Goal: Find specific page/section: Find specific page/section

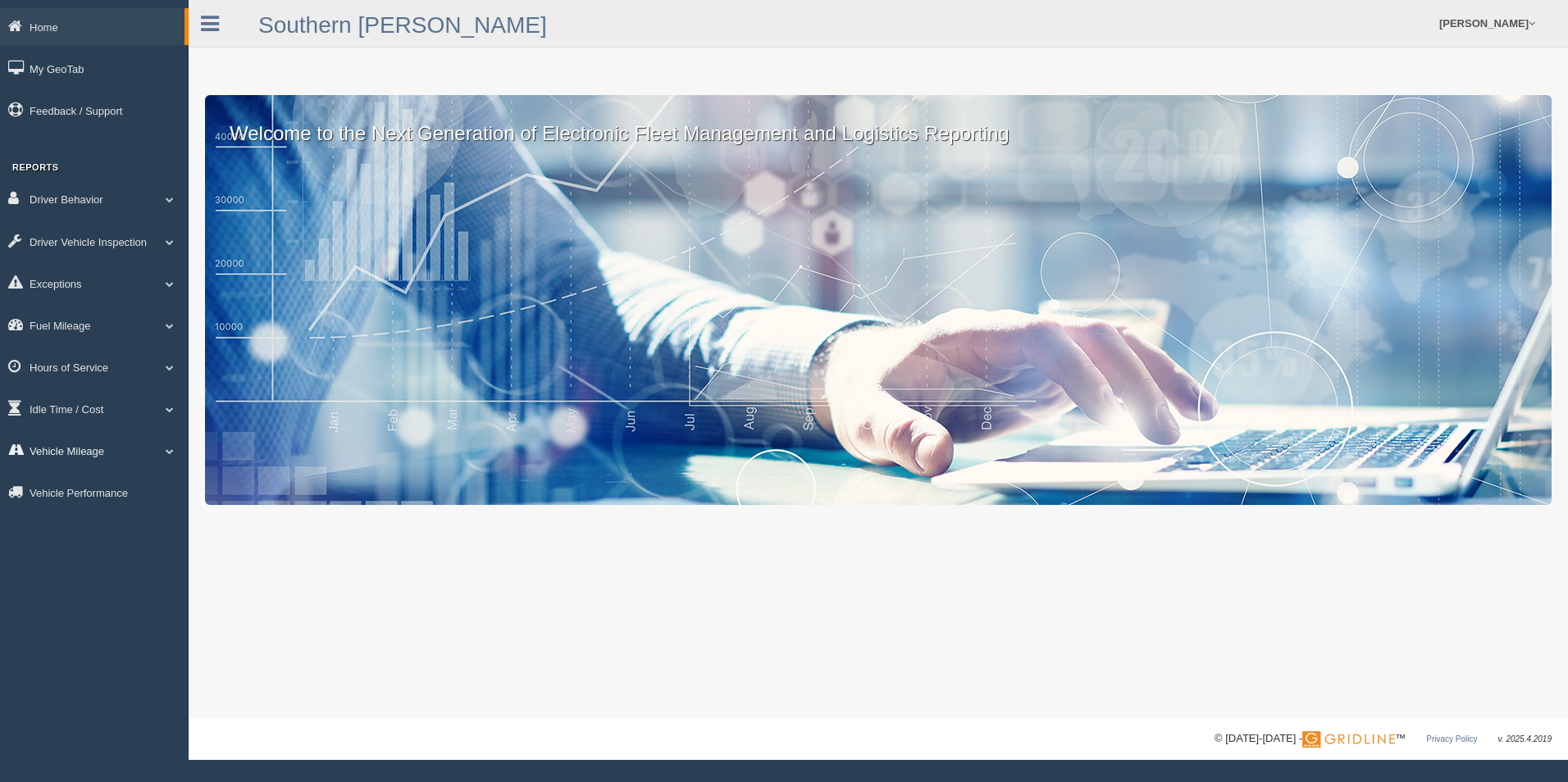
click at [73, 442] on link "Vehicle Mileage" at bounding box center [94, 450] width 189 height 36
click at [72, 494] on link "Vehicle Mileage" at bounding box center [108, 489] width 155 height 30
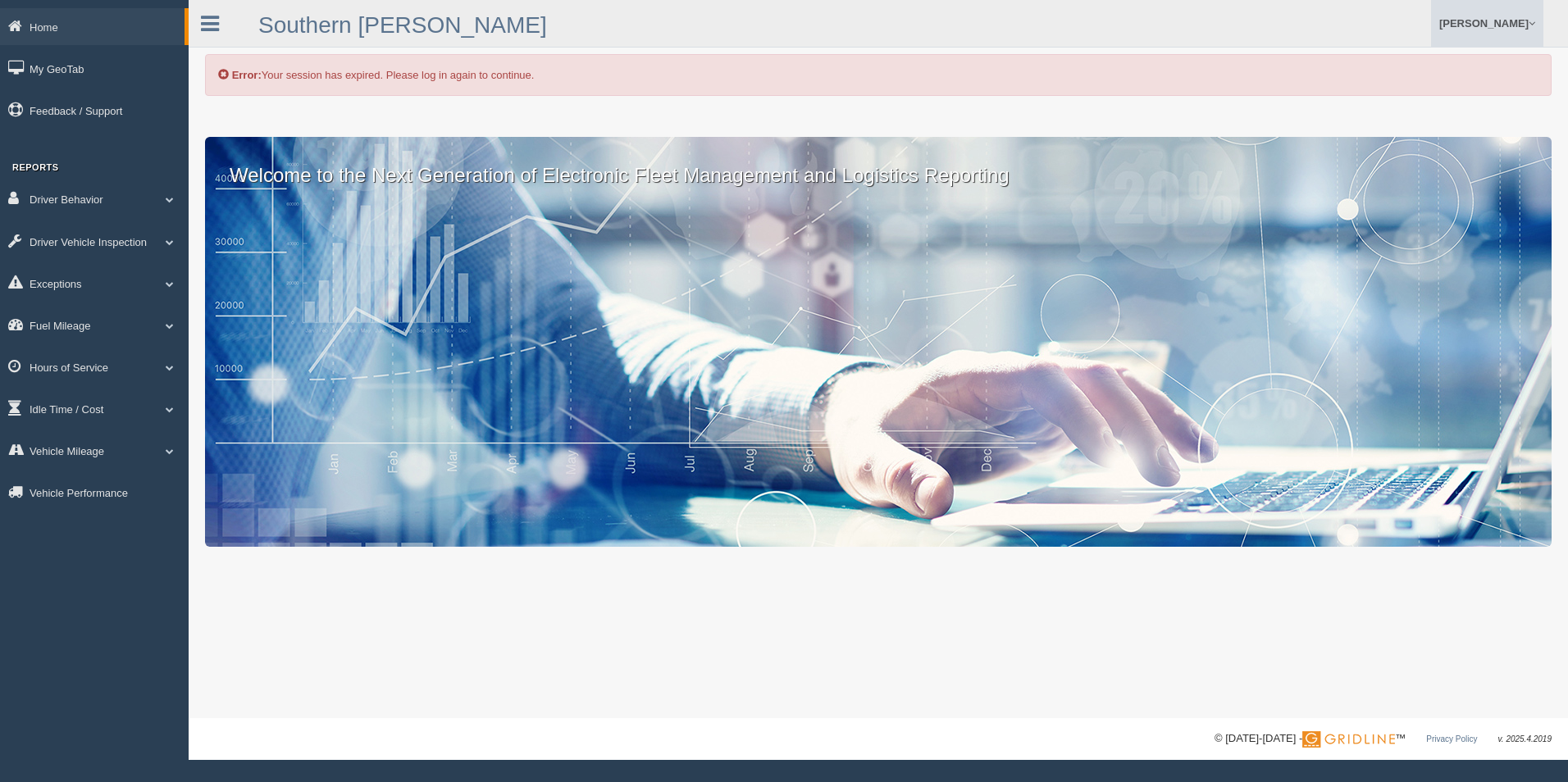
click at [1516, 22] on link "[PERSON_NAME]" at bounding box center [1488, 23] width 112 height 47
click at [1414, 93] on link "Log Off" at bounding box center [1453, 98] width 179 height 34
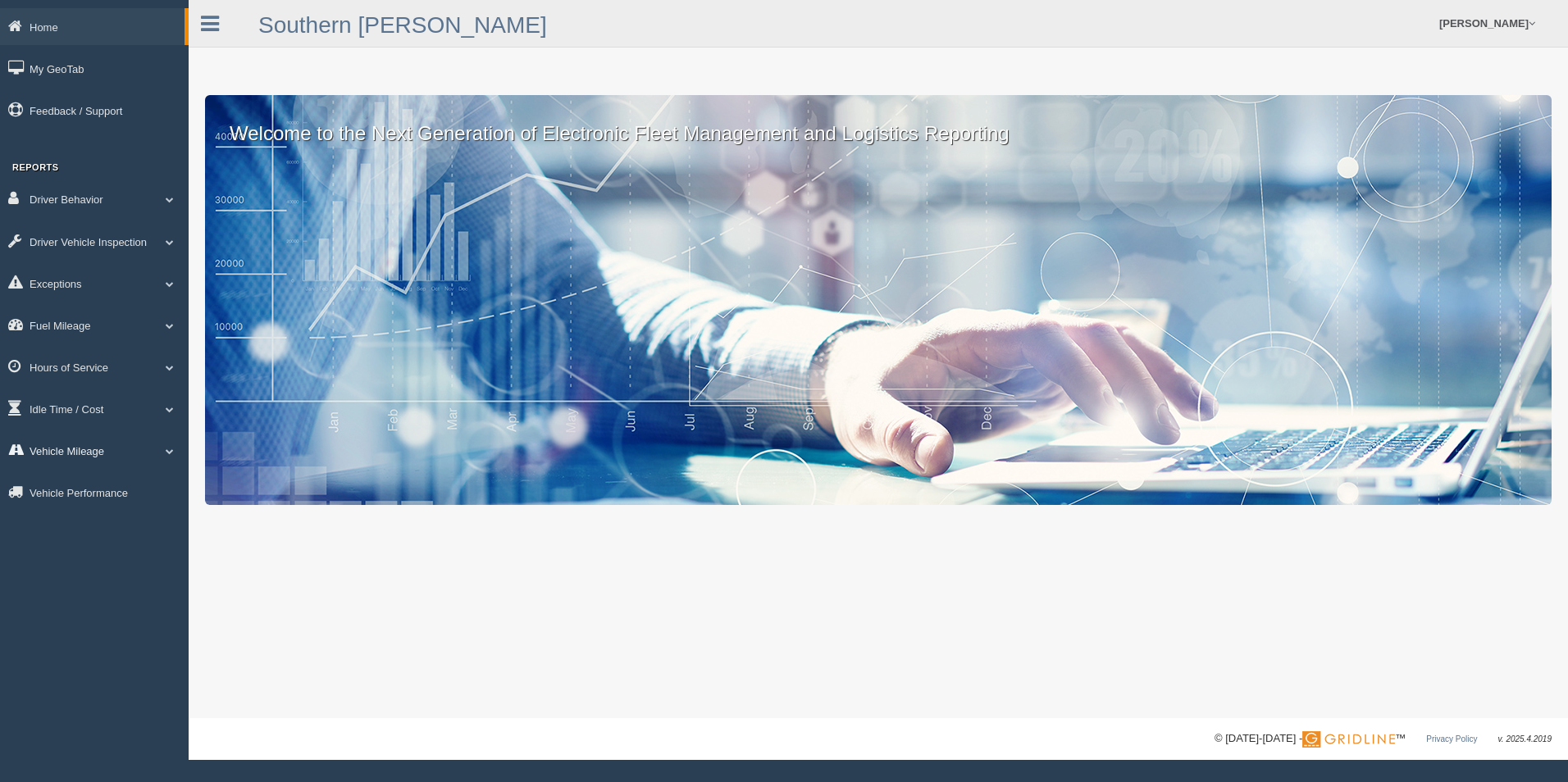
click at [56, 447] on link "Vehicle Mileage" at bounding box center [94, 450] width 189 height 36
click at [111, 489] on link "Vehicle Mileage" at bounding box center [108, 489] width 155 height 30
